Goal: Information Seeking & Learning: Compare options

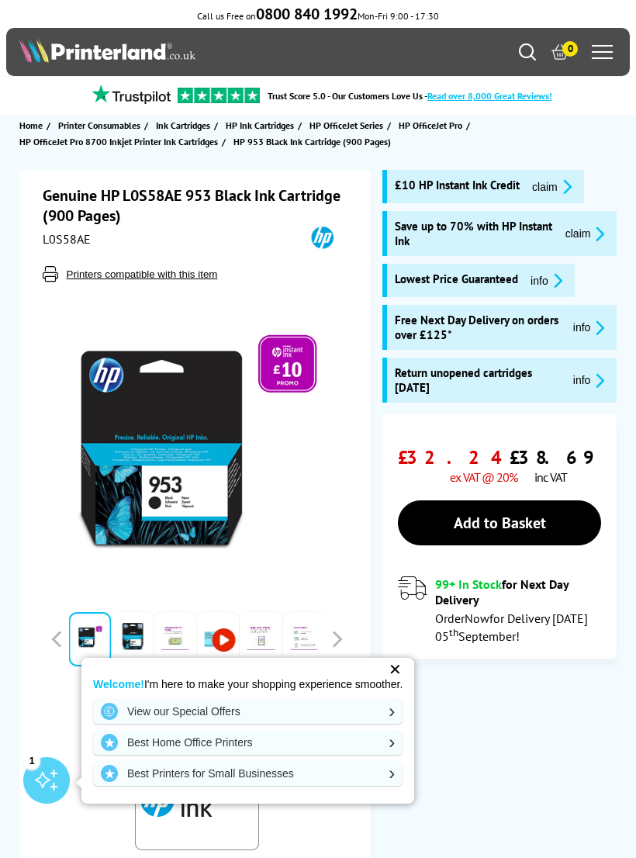
click at [445, 457] on span "£32.24" at bounding box center [457, 457] width 119 height 24
click at [448, 424] on div "£32.24 ex VAT @ 20% £38.69 inc VAT Add to Basket 99+ In Stock Now" at bounding box center [499, 536] width 234 height 244
click at [462, 458] on span "£32.24" at bounding box center [457, 457] width 119 height 24
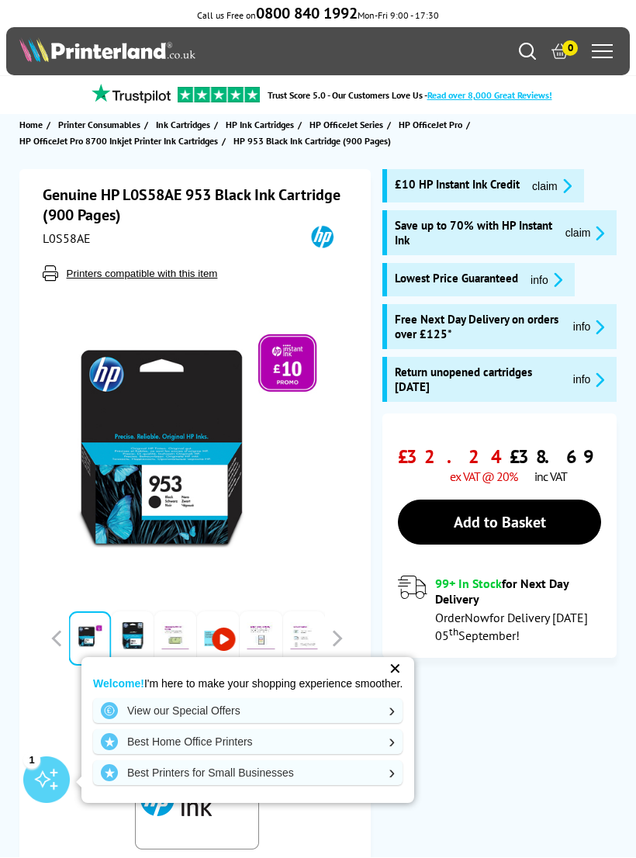
click at [414, 659] on div "Welcome! I'm here to make your shopping experience smoother. View our Special O…" at bounding box center [247, 731] width 333 height 146
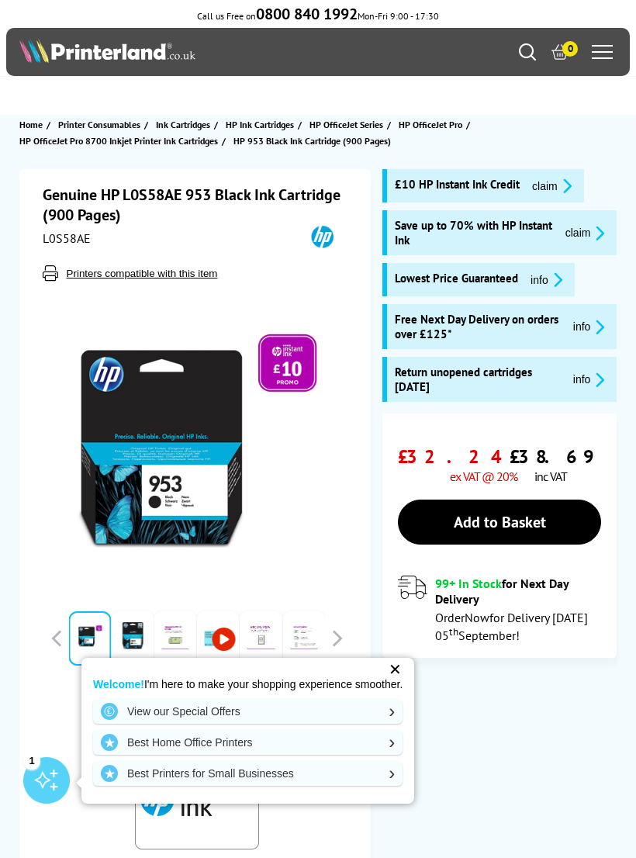
click at [414, 658] on div "Welcome! I'm here to make your shopping experience smoother. View our Special O…" at bounding box center [247, 731] width 333 height 146
click at [409, 642] on div "99+ In Stock for Next Day Delivery Order Now for Delivery Friday 05 th Septembe…" at bounding box center [499, 608] width 203 height 67
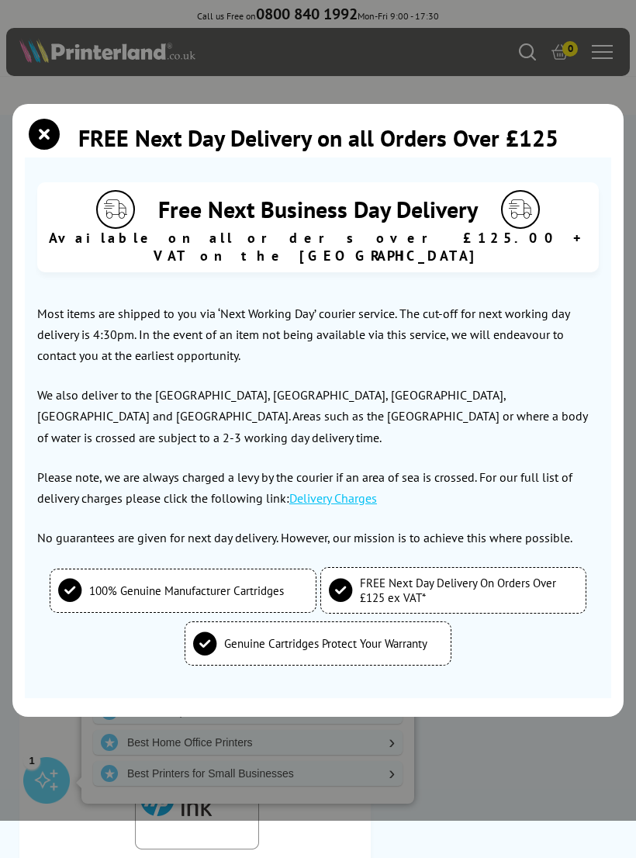
click at [413, 651] on span "Genuine Cartridges Protect Your Warranty" at bounding box center [325, 643] width 203 height 15
click at [67, 157] on div "FREE Next Day Delivery on all Orders Over £125" at bounding box center [318, 140] width 586 height 35
click at [55, 144] on icon "close modal" at bounding box center [44, 134] width 31 height 31
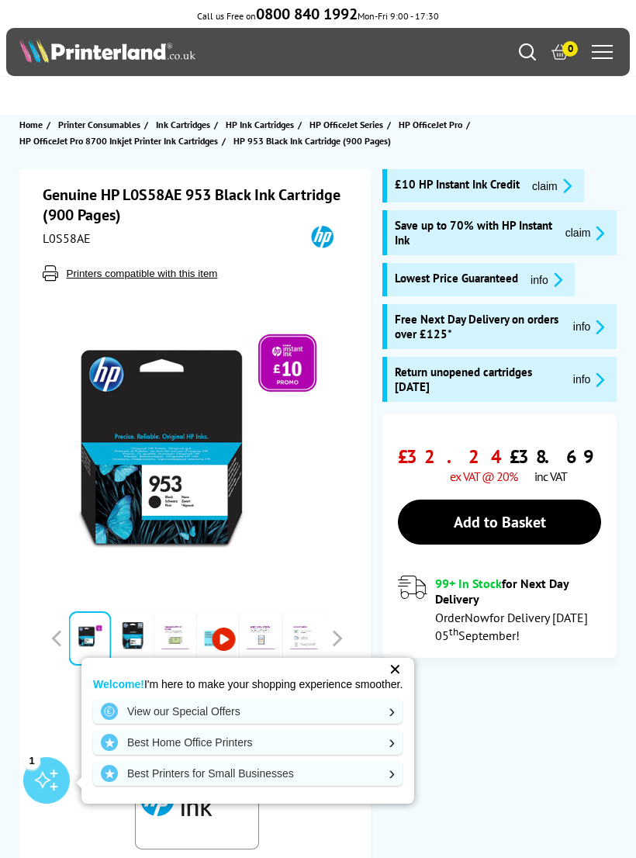
click at [55, 143] on span "HP OfficeJet Pro 8700 Inkjet Printer Ink Cartridges" at bounding box center [118, 141] width 199 height 16
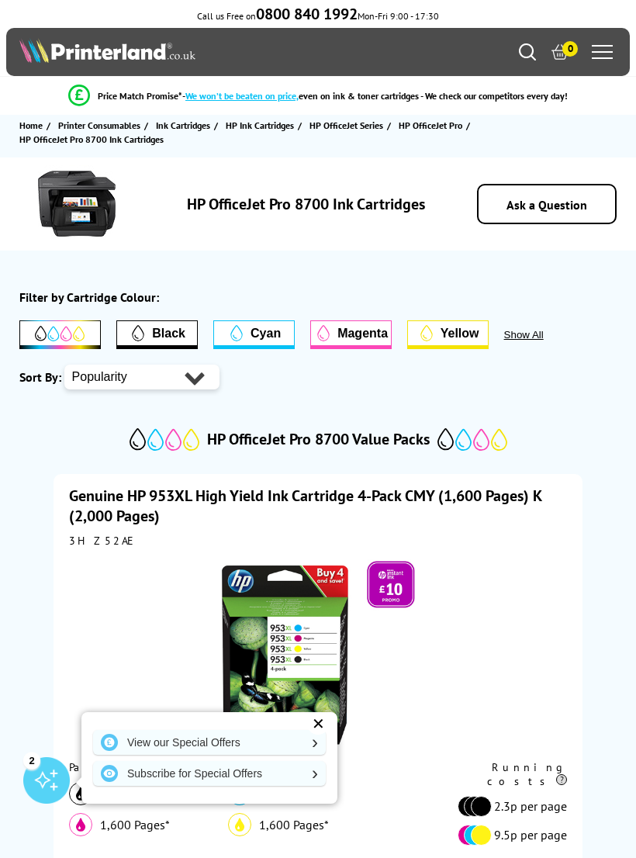
click at [285, 339] on span "Cyan" at bounding box center [254, 333] width 80 height 24
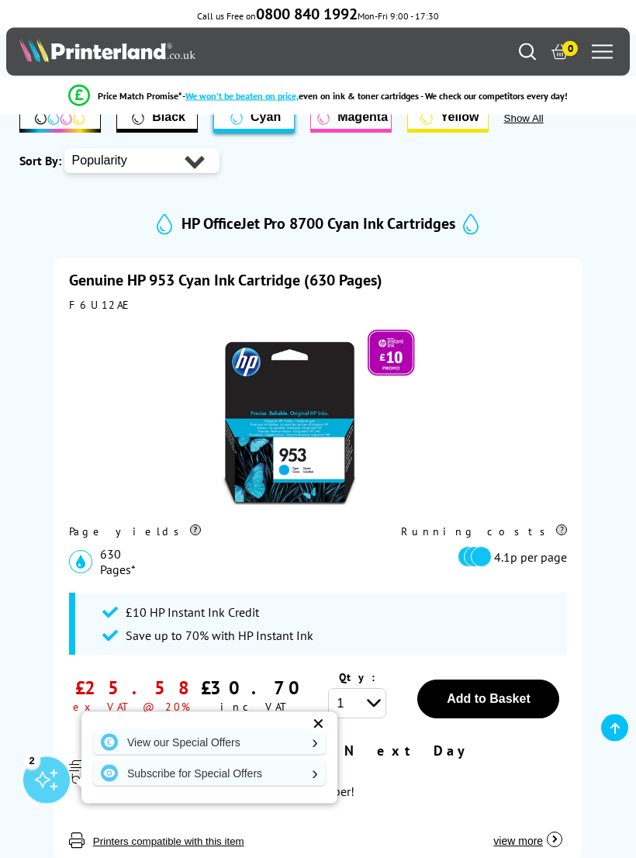
scroll to position [217, 0]
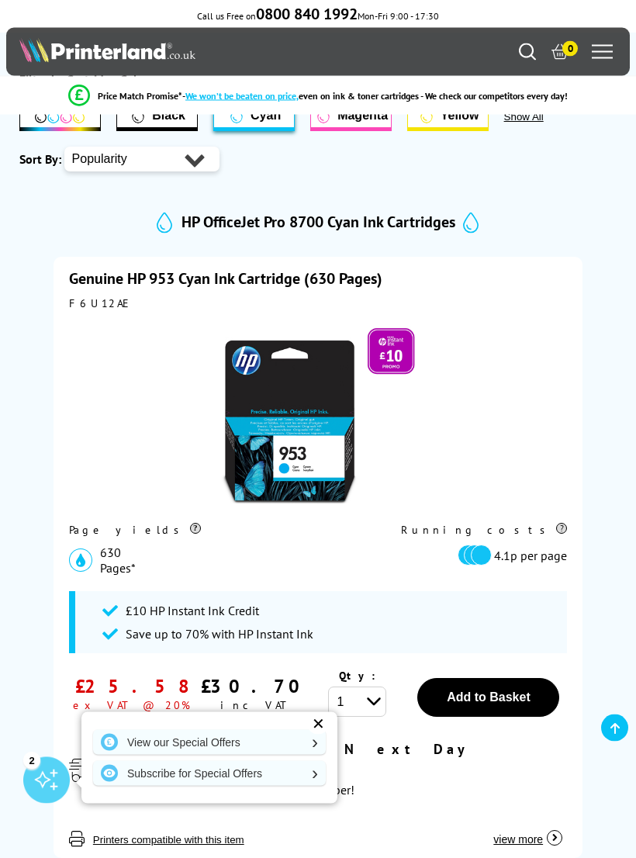
click at [350, 707] on select "1 2 3 4 5 6 7 8 9 10" at bounding box center [357, 702] width 58 height 30
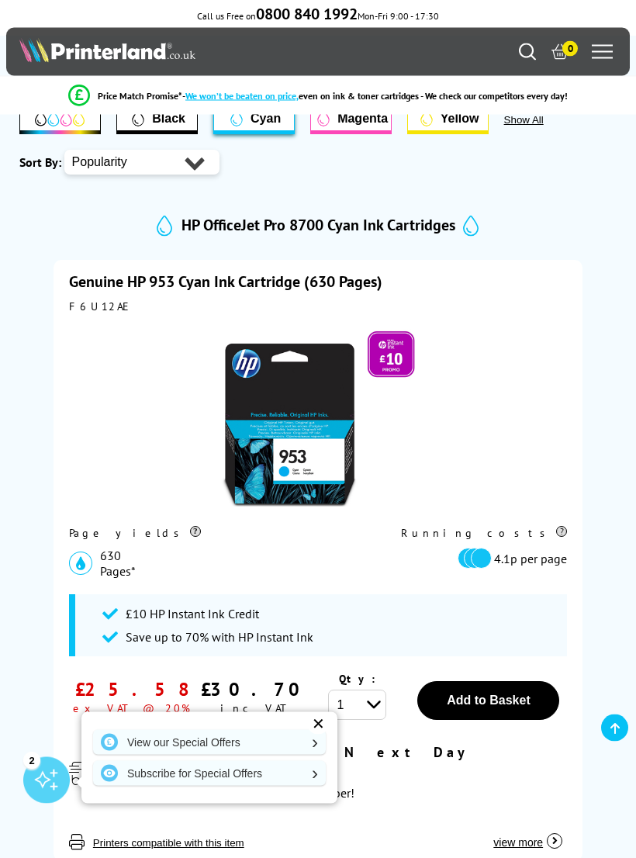
scroll to position [215, 0]
click at [342, 134] on button "Magenta" at bounding box center [350, 119] width 81 height 29
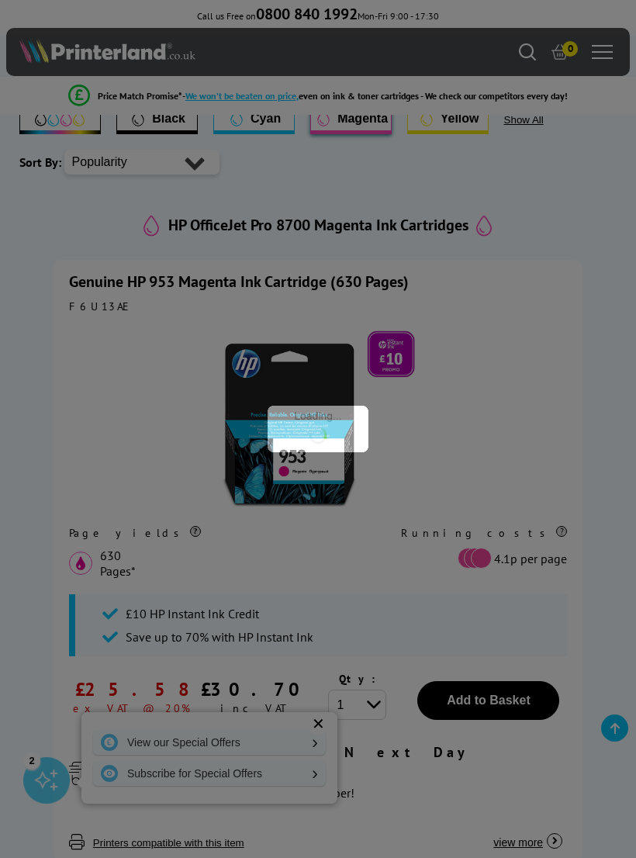
click at [323, 106] on div at bounding box center [318, 429] width 636 height 858
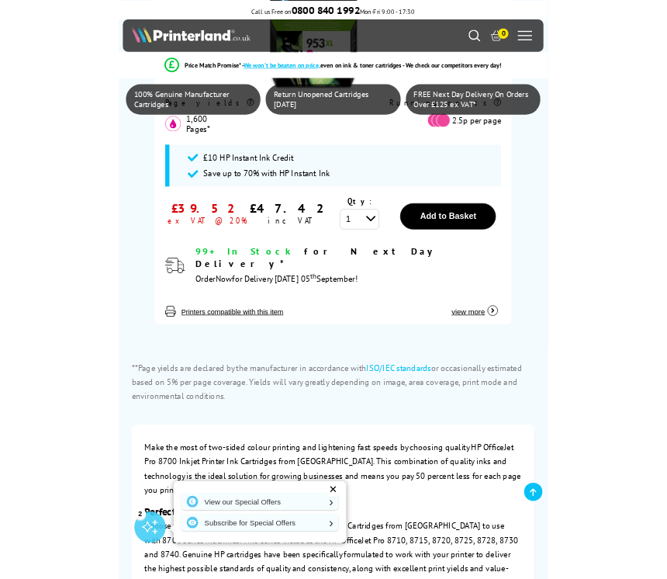
scroll to position [1364, 0]
